Goal: Find specific page/section: Find specific page/section

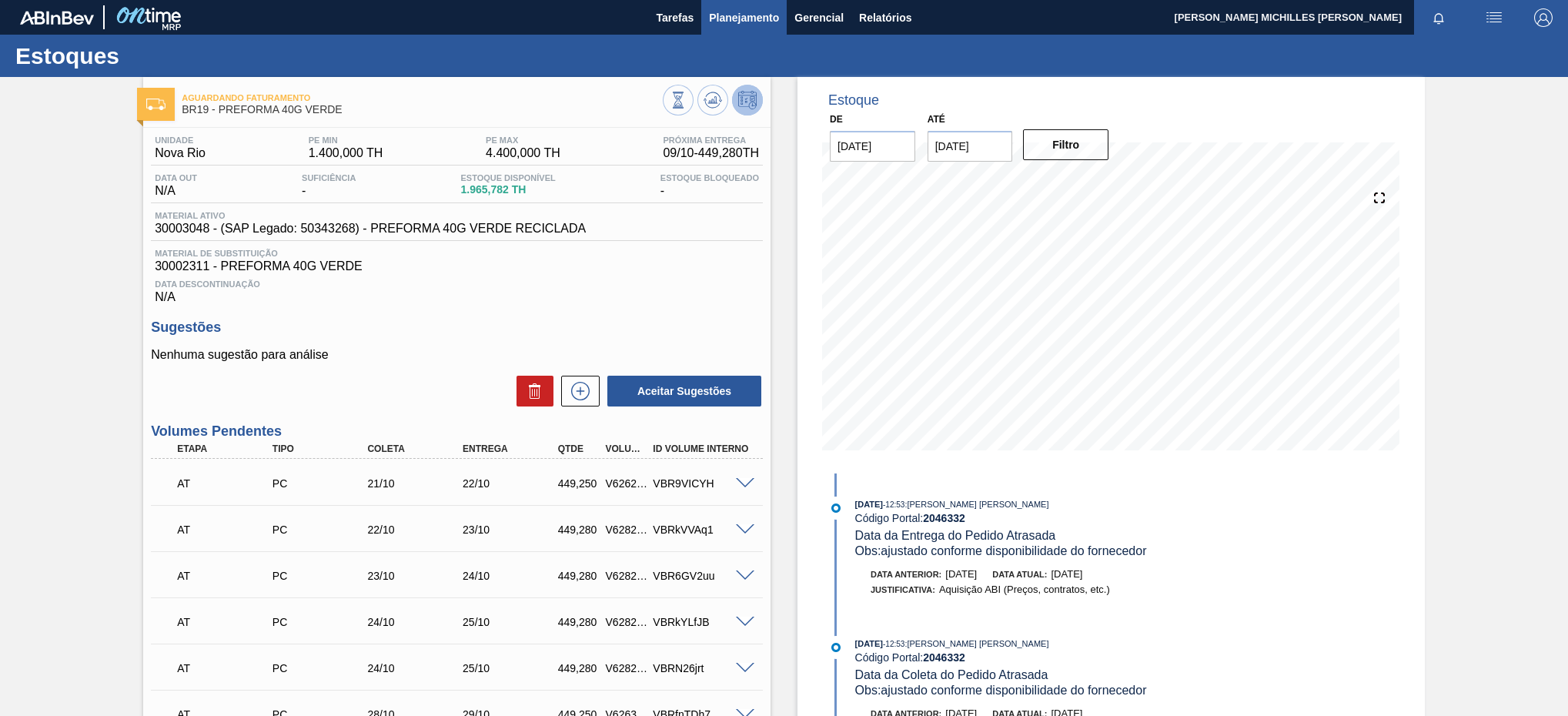
click at [737, 19] on span "Planejamento" at bounding box center [744, 17] width 70 height 18
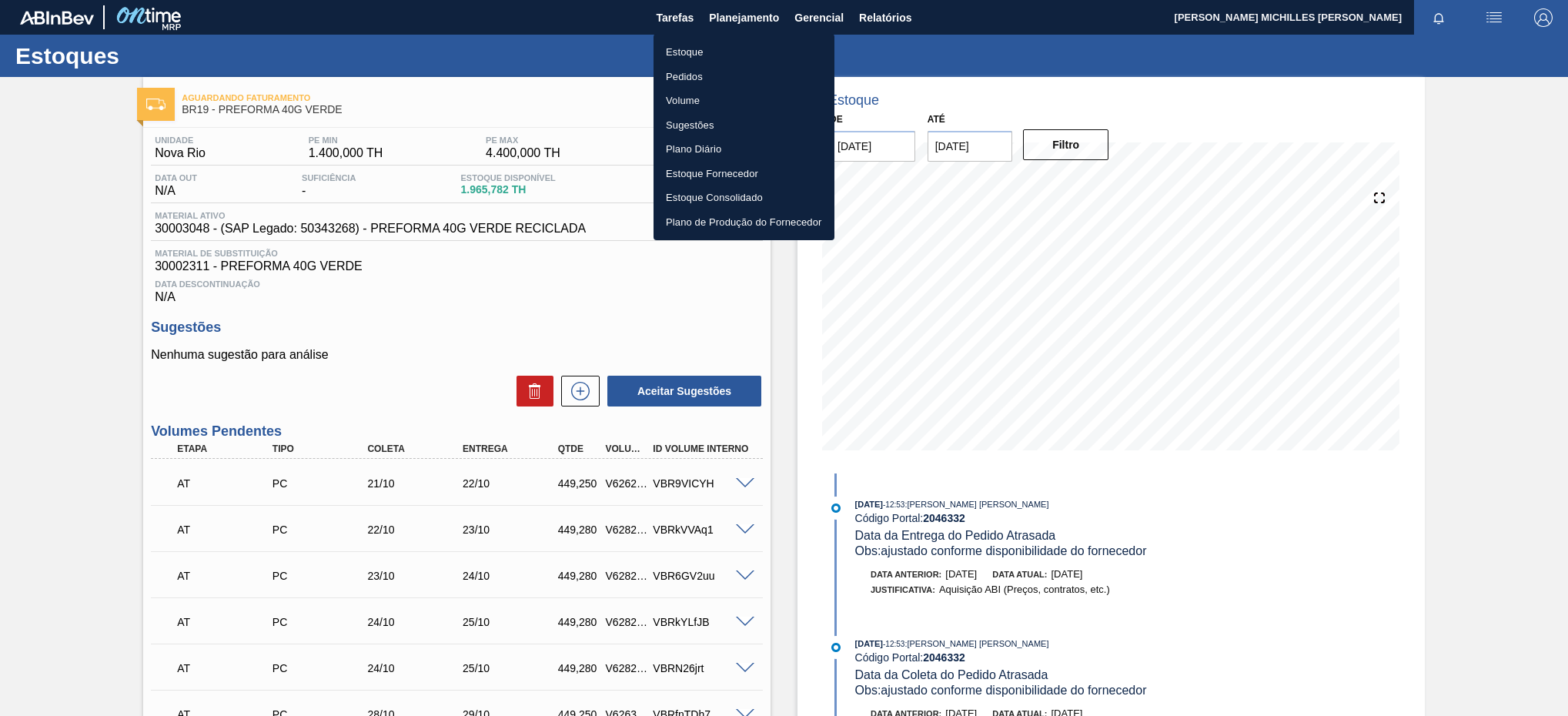
click at [764, 48] on li "Estoque" at bounding box center [744, 52] width 181 height 25
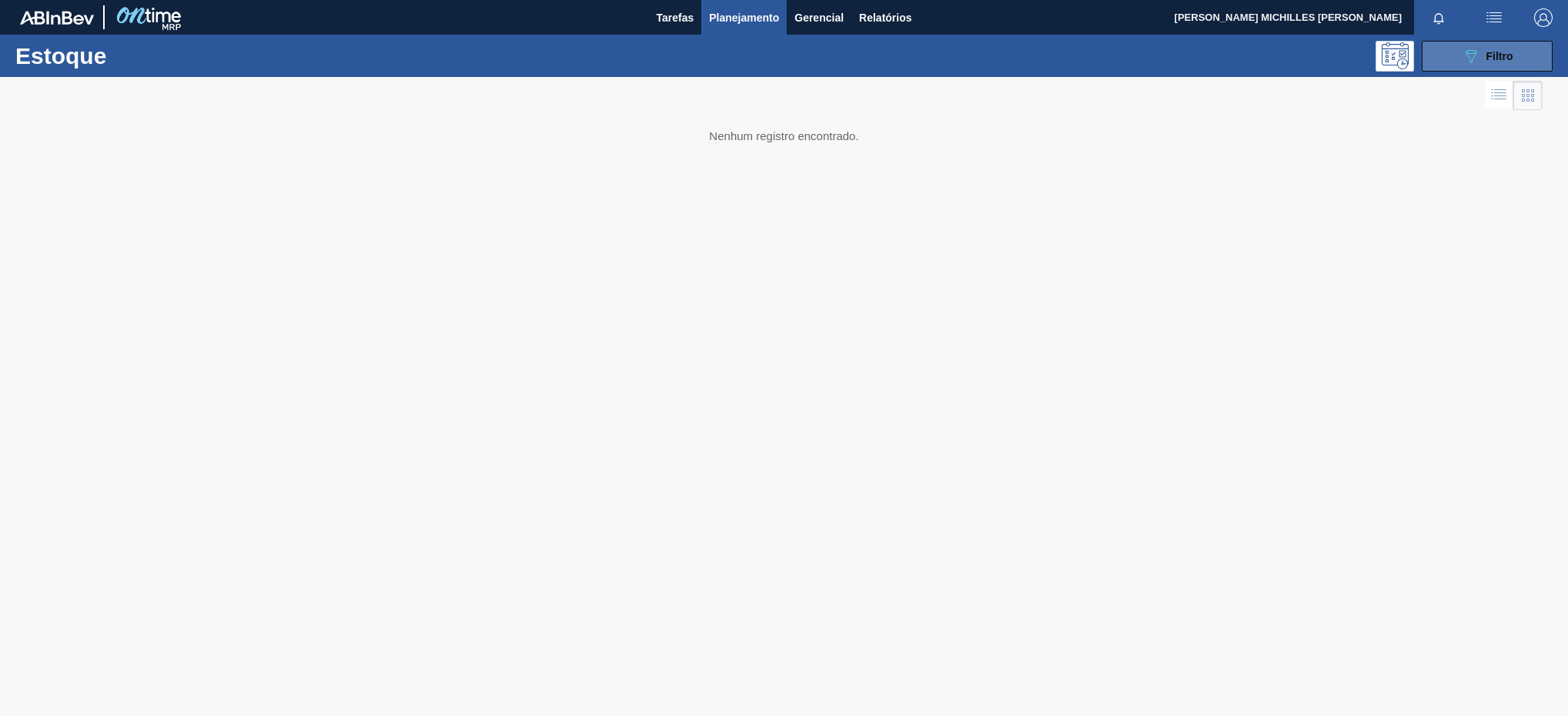
click at [1479, 53] on icon "089F7B8B-B2A5-4AFE-B5C0-19BA573D28AC" at bounding box center [1471, 56] width 18 height 18
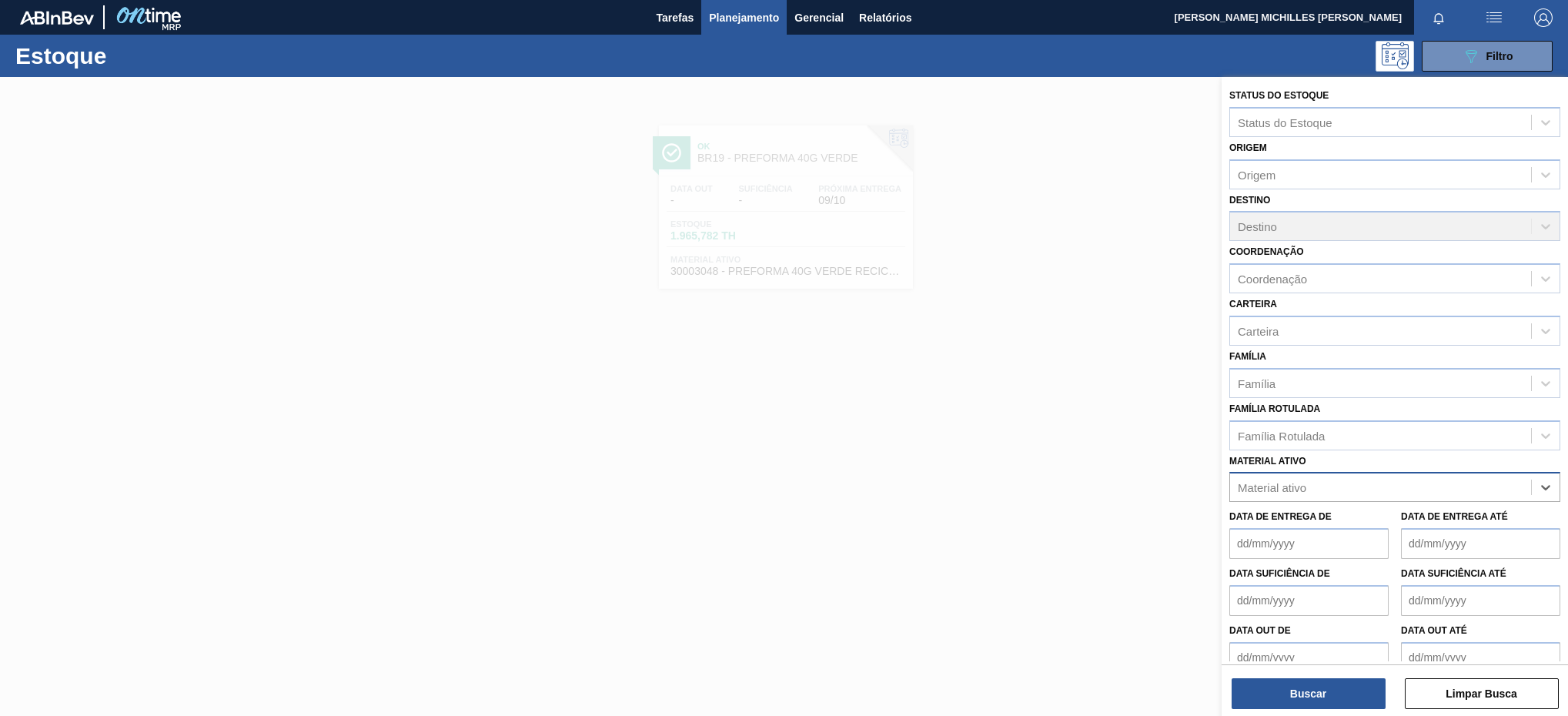
paste ativo "30030785"
type ativo "30030785"
drag, startPoint x: 1405, startPoint y: 510, endPoint x: 1395, endPoint y: 518, distance: 12.6
click at [1402, 513] on div "30030785 - ROT PLAST 2L H SUKITA NIV24" at bounding box center [1394, 525] width 331 height 28
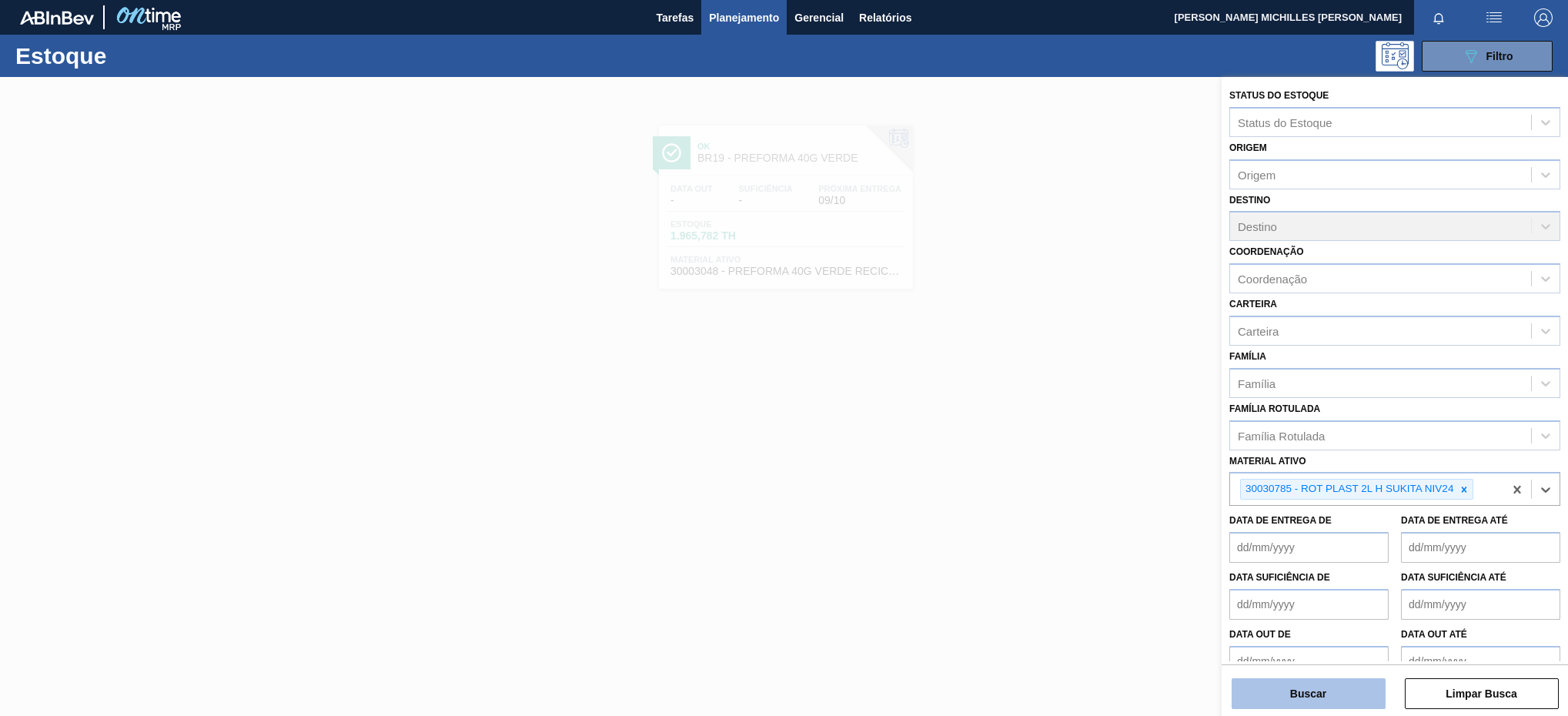
click at [1317, 700] on button "Buscar" at bounding box center [1309, 693] width 154 height 31
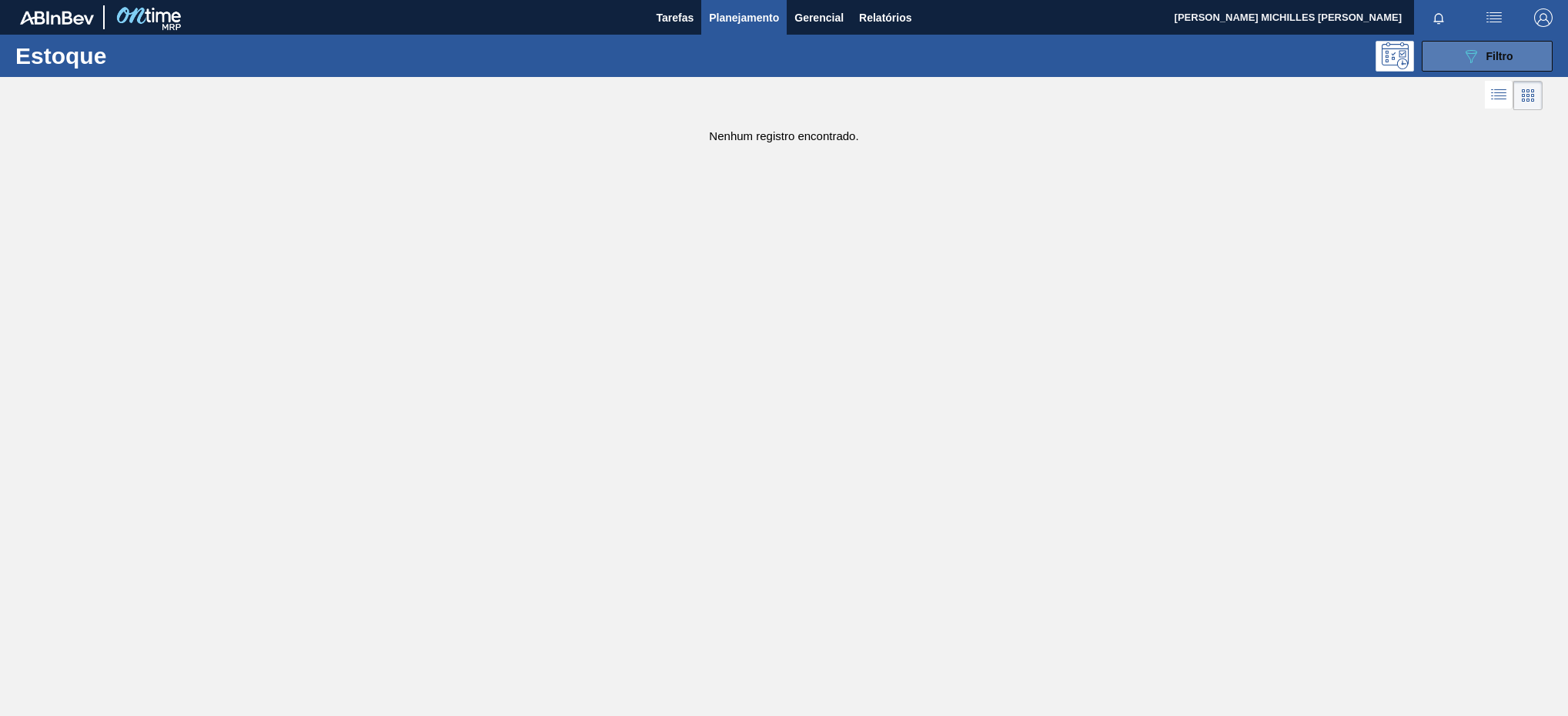
click at [1525, 49] on button "089F7B8B-B2A5-4AFE-B5C0-19BA573D28AC Filtro" at bounding box center [1487, 56] width 131 height 31
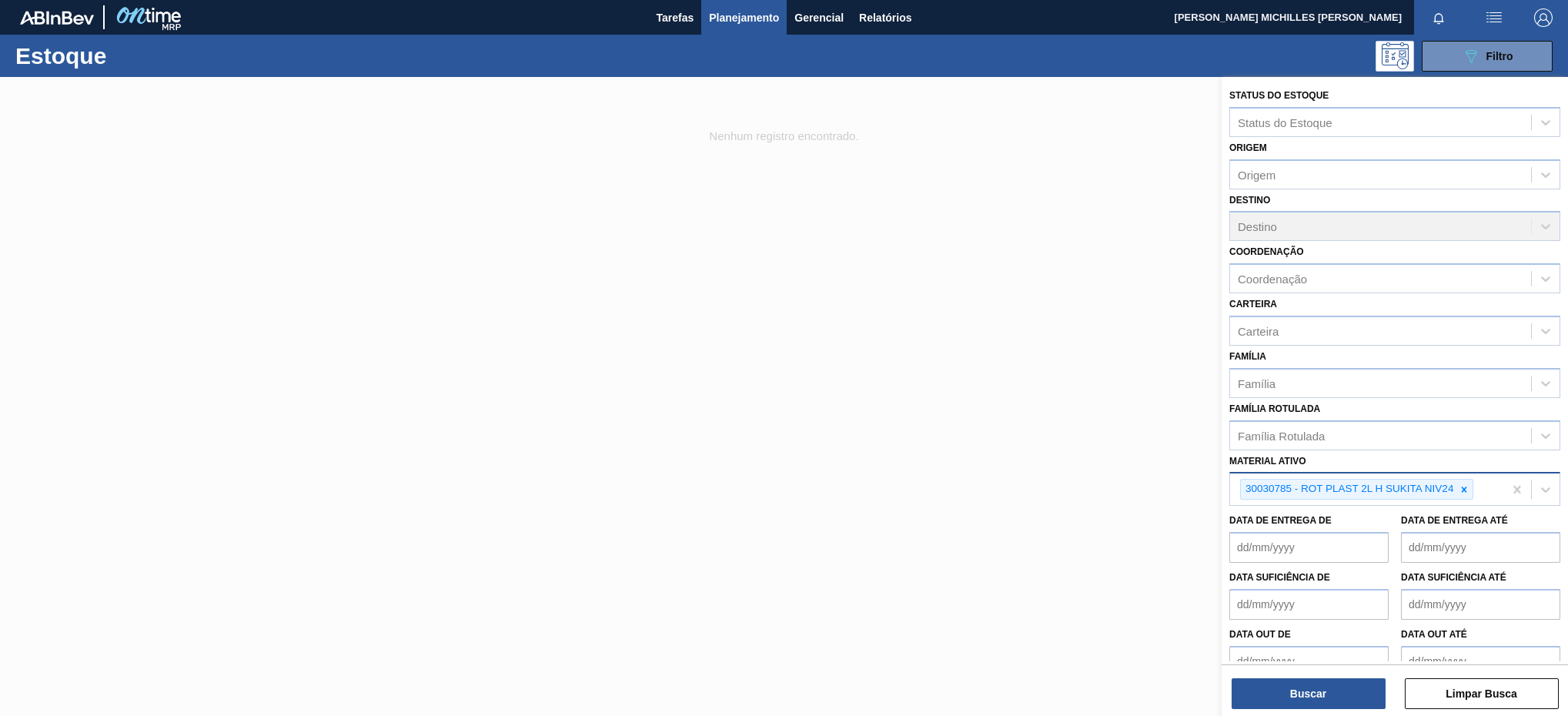
click at [1492, 497] on div "30030785 - ROT PLAST 2L H SUKITA NIV24" at bounding box center [1366, 489] width 273 height 32
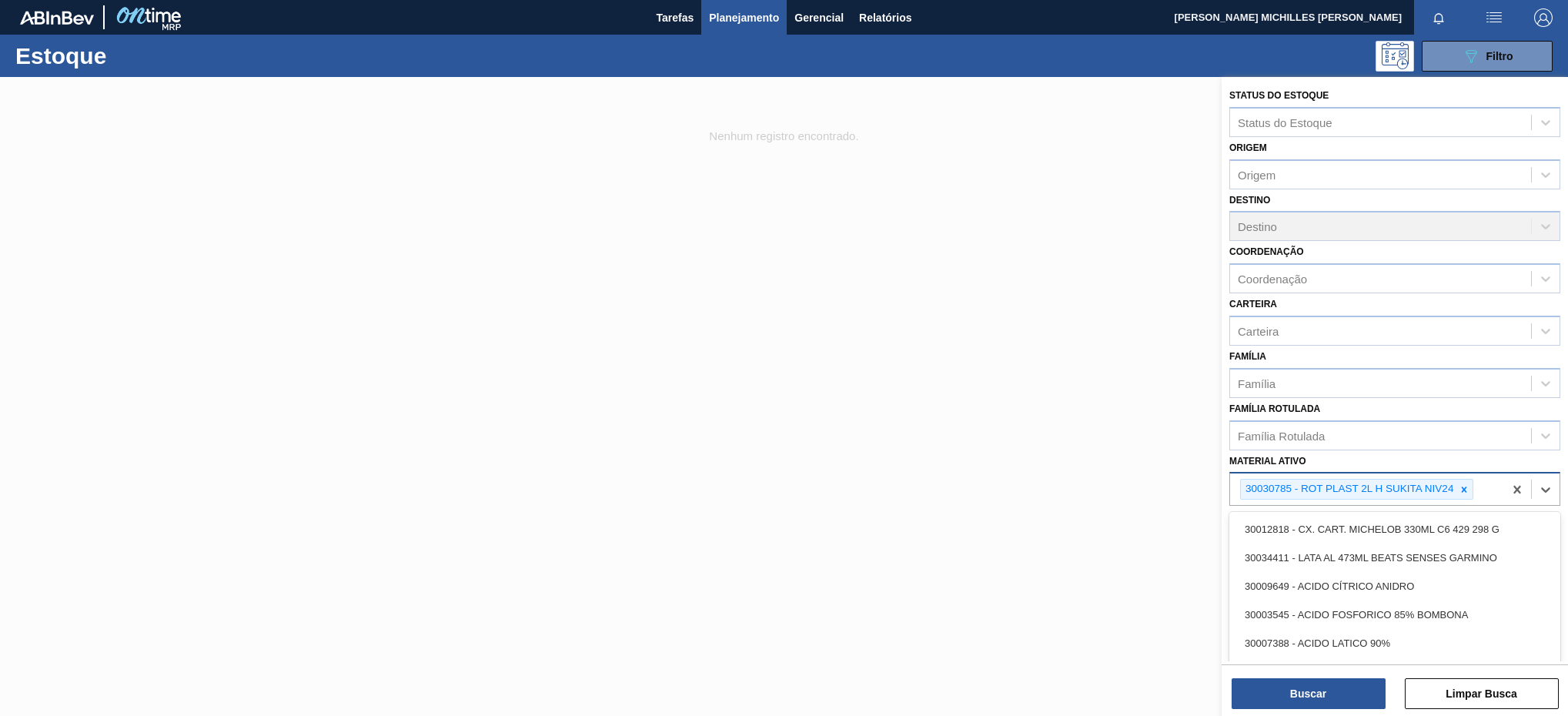
paste ativo "30036587"
type ativo "30036587"
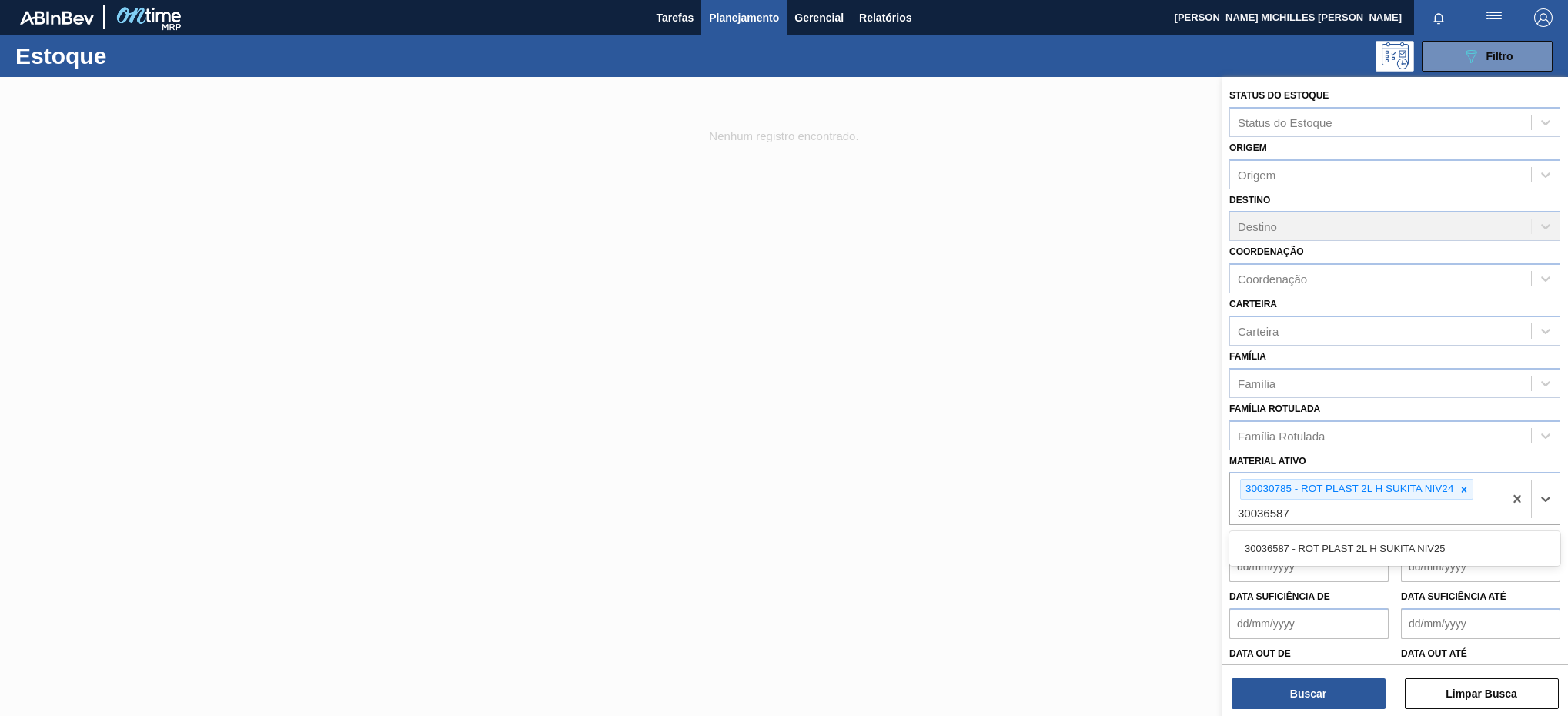
drag, startPoint x: 1443, startPoint y: 547, endPoint x: 1404, endPoint y: 613, distance: 76.3
click at [1443, 550] on div "30036587 - ROT PLAST 2L H SUKITA NIV25" at bounding box center [1394, 548] width 331 height 28
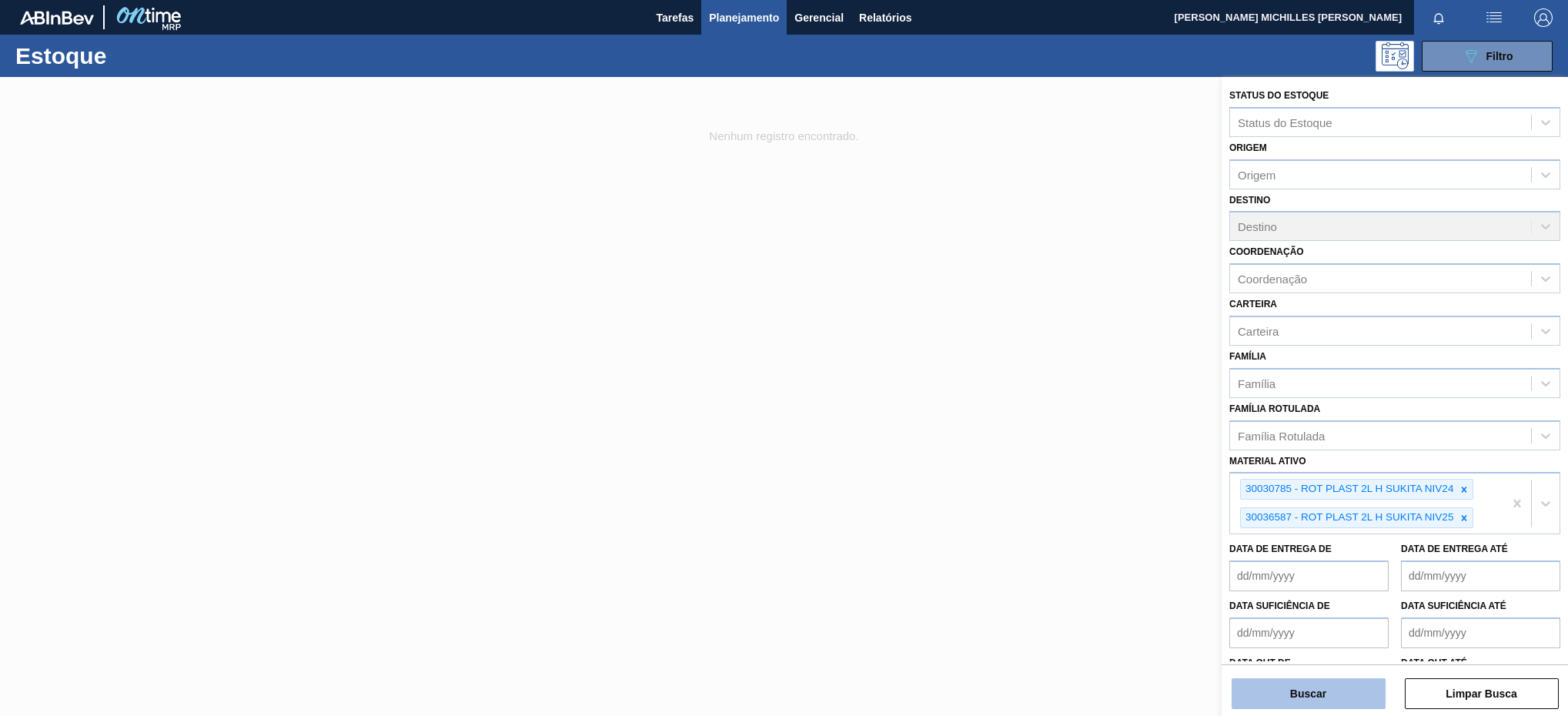
click at [1359, 691] on button "Buscar" at bounding box center [1309, 693] width 154 height 31
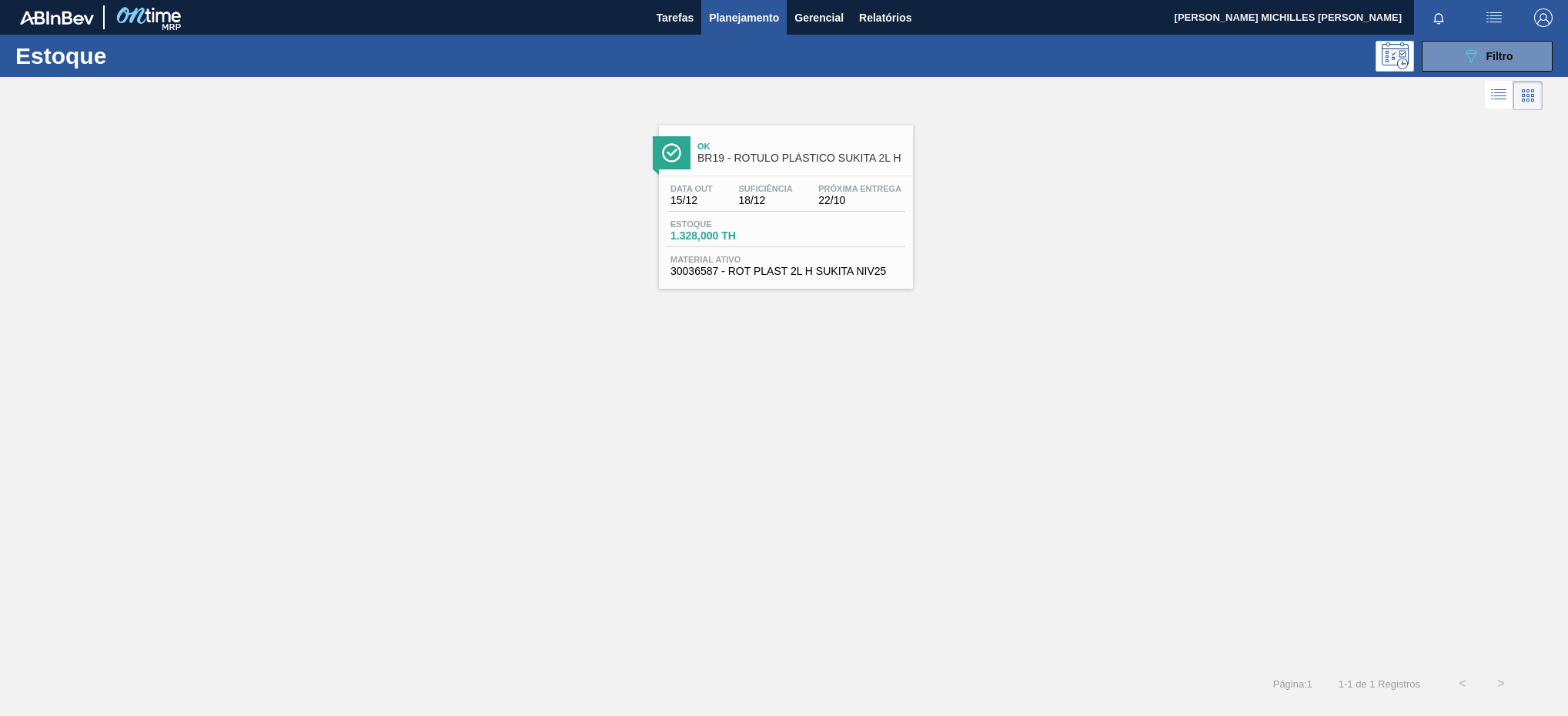
click at [799, 247] on div "Estoque 1.328,000 TH" at bounding box center [786, 233] width 239 height 28
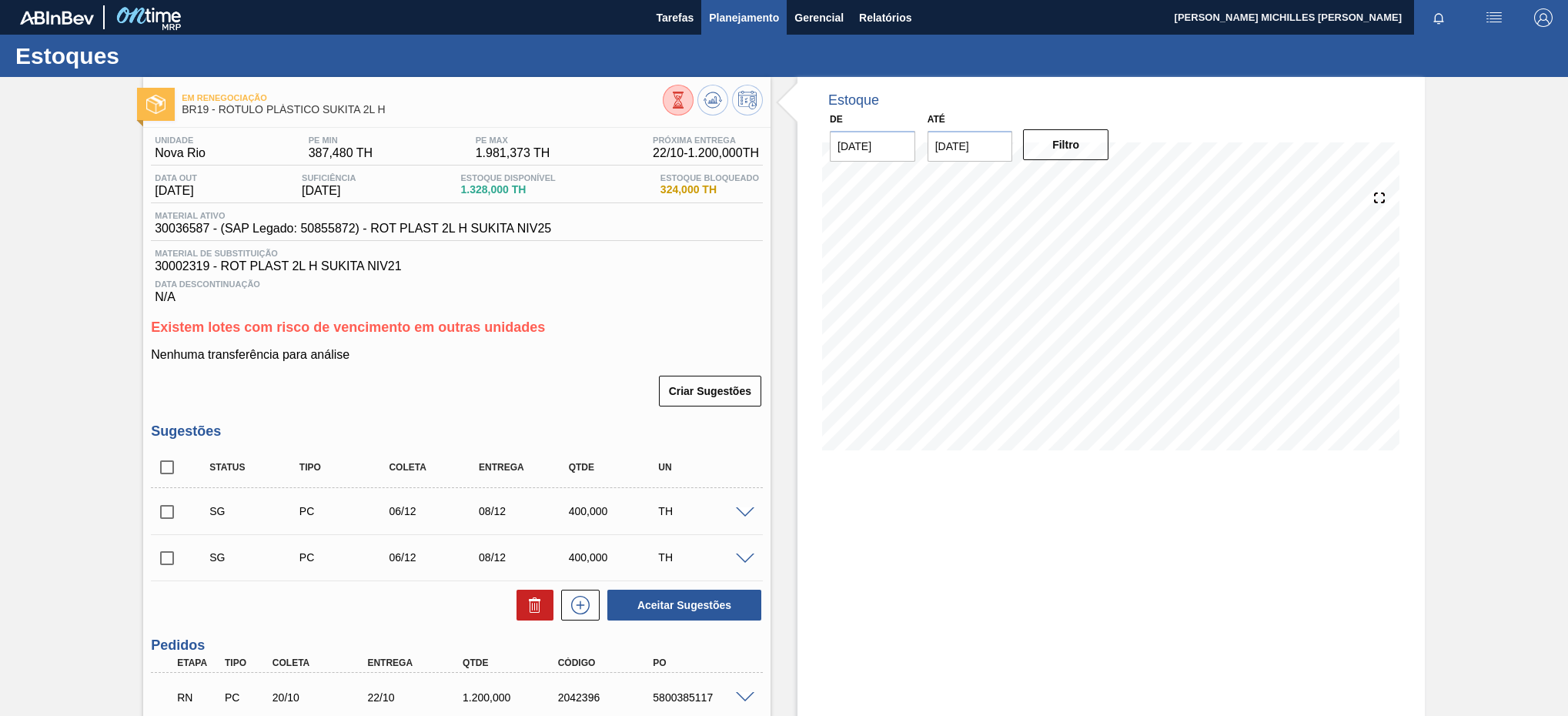
click at [725, 28] on button "Planejamento" at bounding box center [743, 17] width 85 height 35
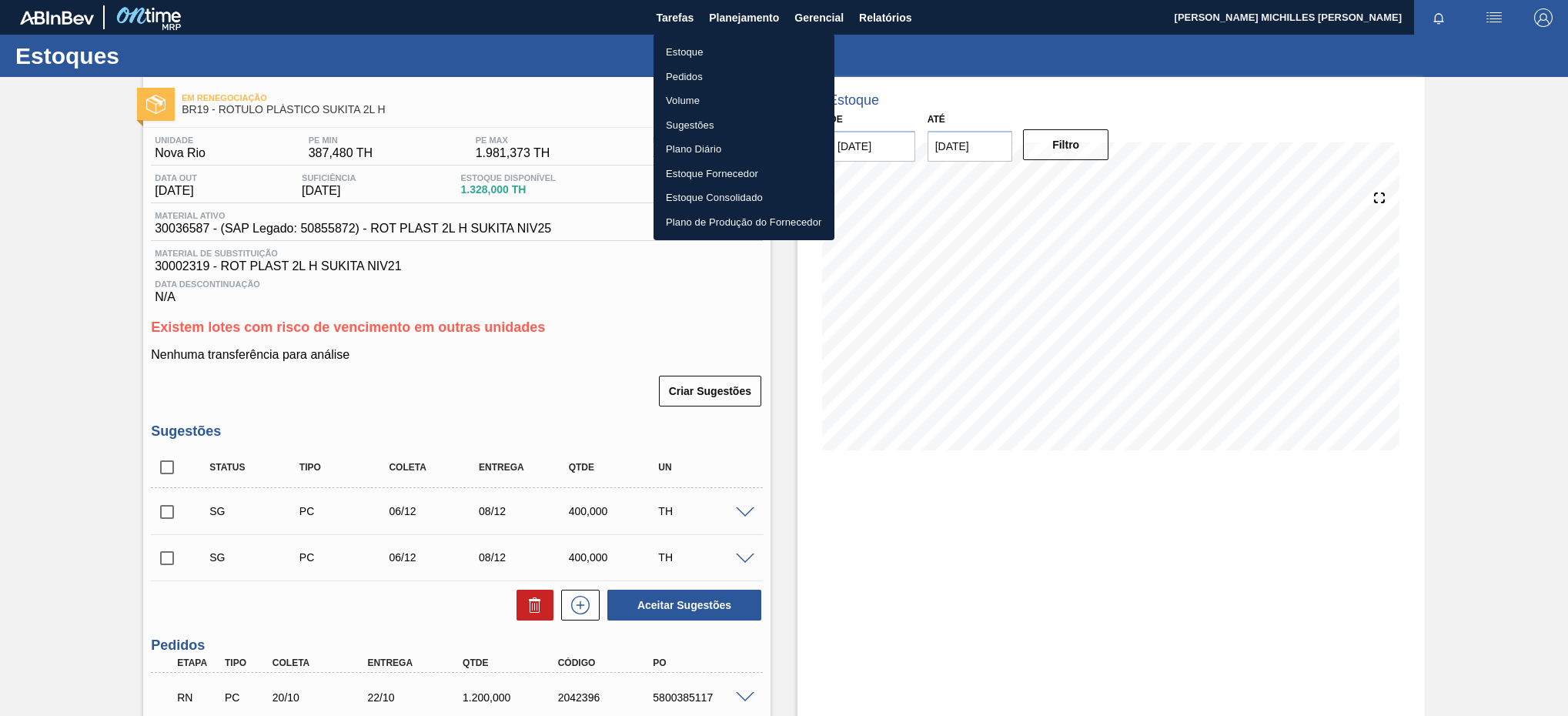
click at [704, 55] on li "Estoque" at bounding box center [744, 52] width 181 height 25
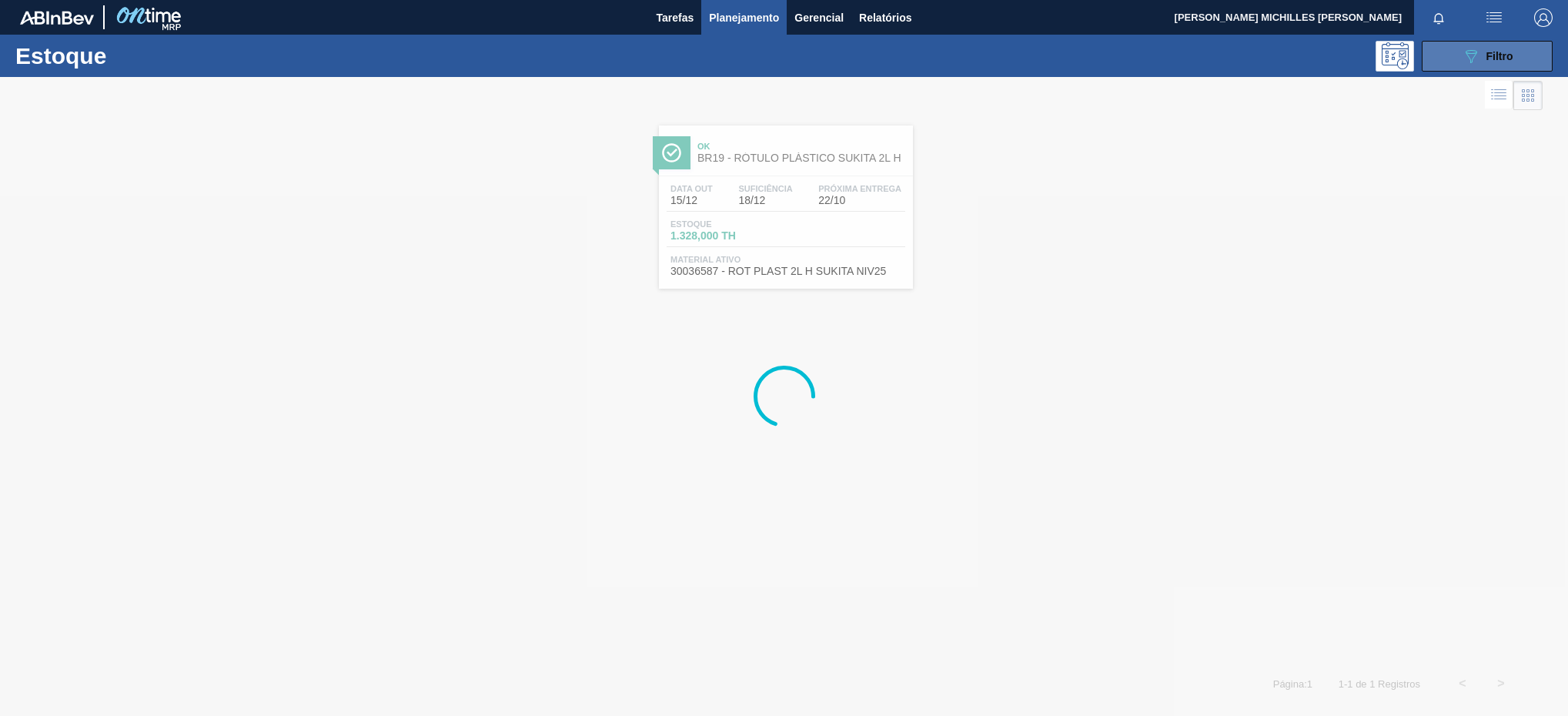
click at [1522, 53] on button "089F7B8B-B2A5-4AFE-B5C0-19BA573D28AC Filtro" at bounding box center [1487, 56] width 131 height 31
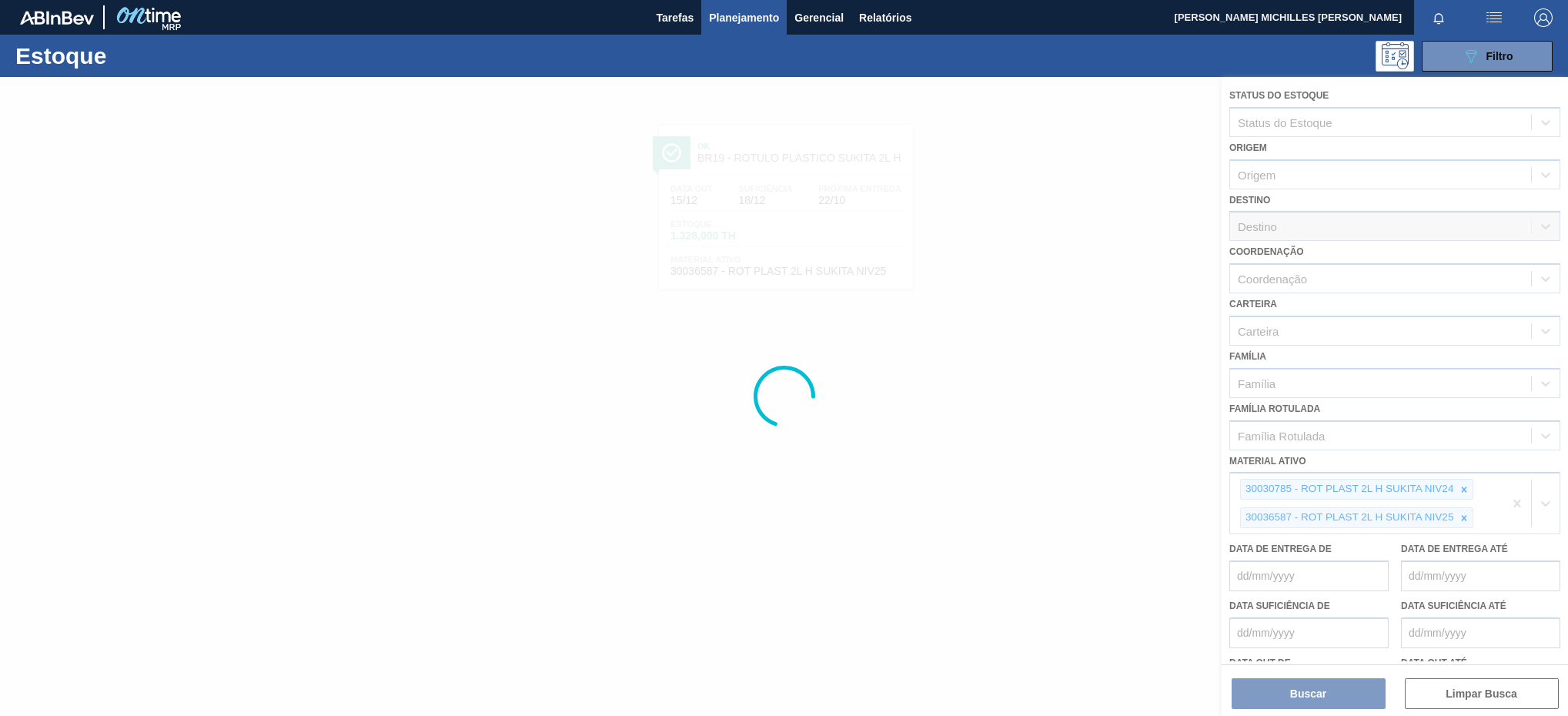
drag, startPoint x: 1517, startPoint y: 488, endPoint x: 1517, endPoint y: 502, distance: 13.9
click at [1517, 493] on div at bounding box center [784, 396] width 1568 height 639
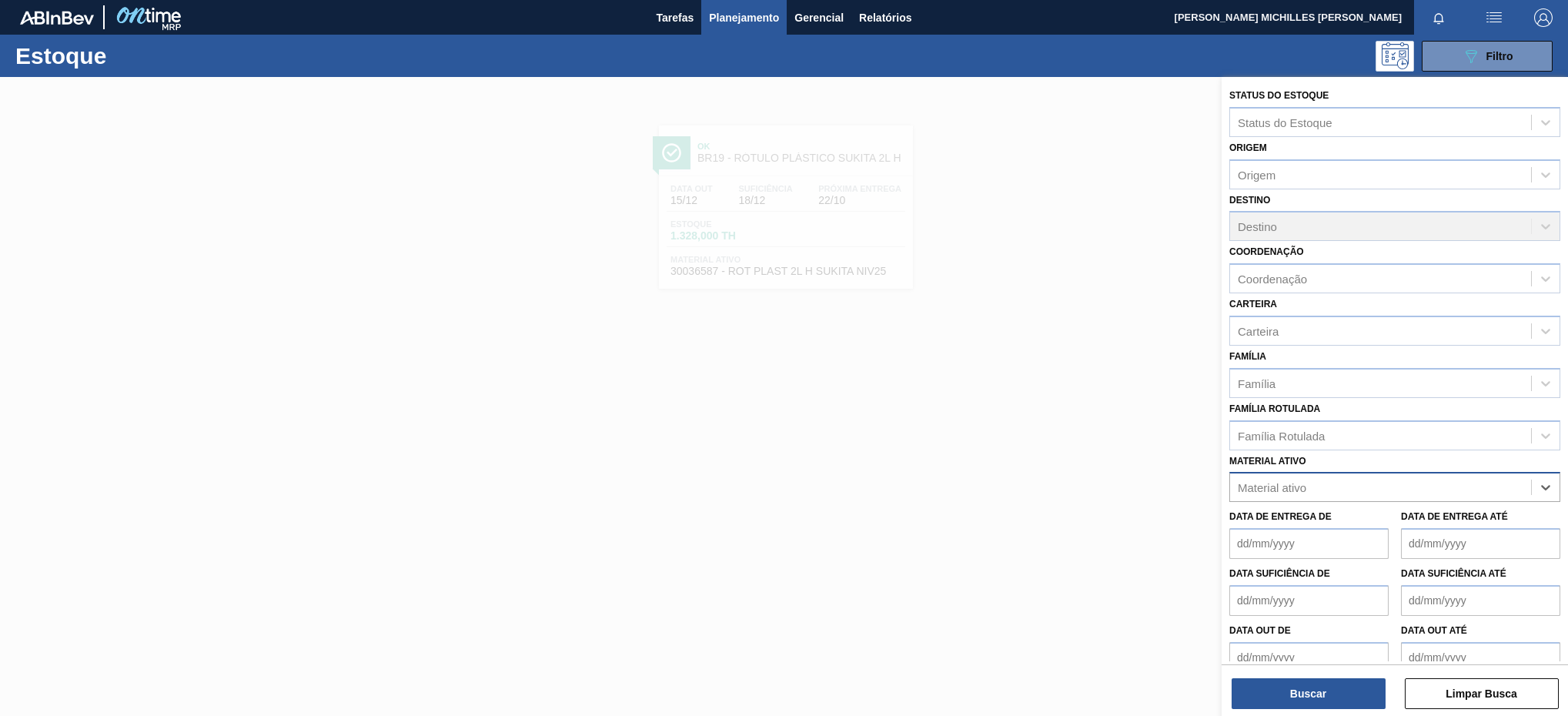
paste ativo "30003623"
type ativo "30003623"
click at [1448, 525] on div "30003623 - FILME STRETCH;500 MM;23 MICRA;;HISTRETCH" at bounding box center [1394, 525] width 331 height 28
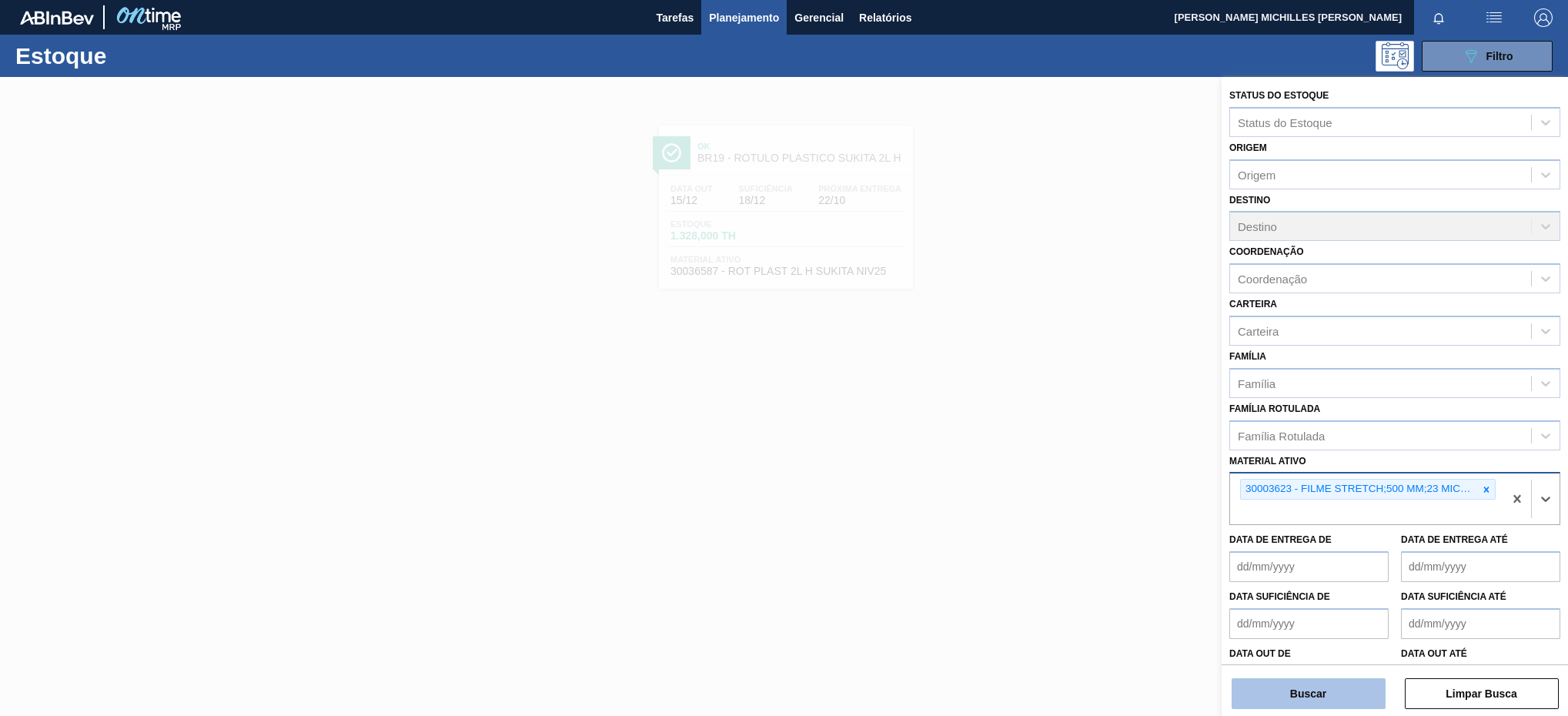
click at [1338, 694] on button "Buscar" at bounding box center [1309, 693] width 154 height 31
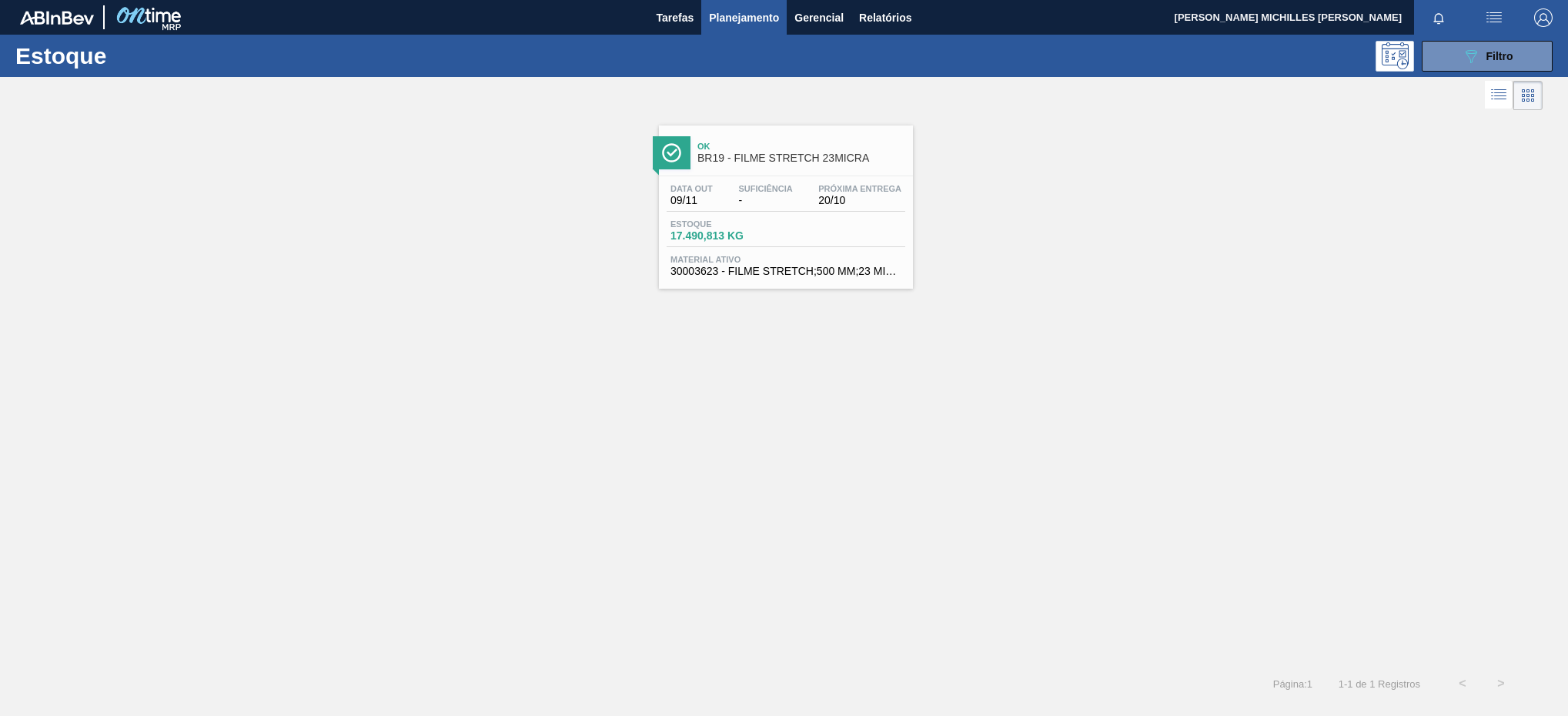
click at [857, 236] on div "Estoque 17.490,813 KG" at bounding box center [786, 233] width 239 height 28
